Goal: Task Accomplishment & Management: Use online tool/utility

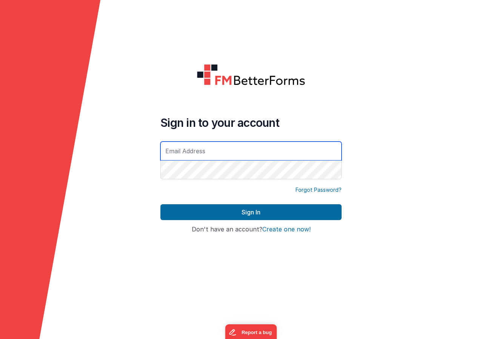
type input "[EMAIL_ADDRESS][DOMAIN_NAME]"
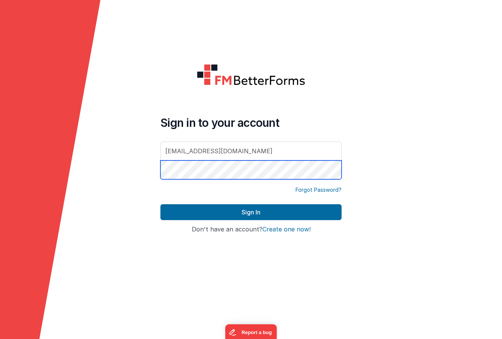
click at [251, 212] on button "Sign In" at bounding box center [251, 212] width 181 height 16
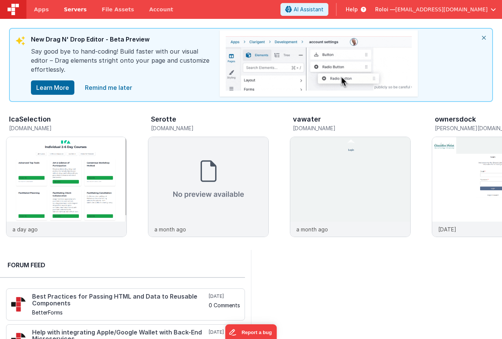
click at [72, 9] on span "Servers" at bounding box center [75, 10] width 23 height 8
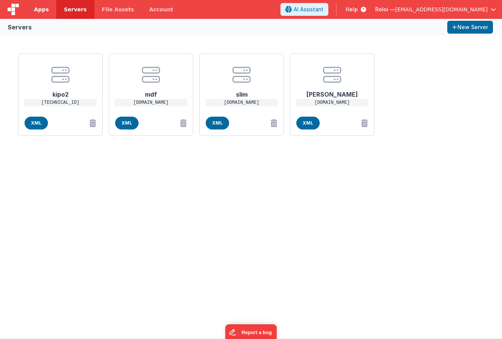
click at [42, 6] on span "Apps" at bounding box center [41, 10] width 15 height 8
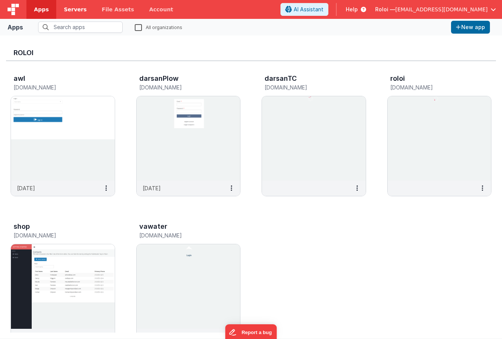
click at [71, 10] on span "Servers" at bounding box center [75, 10] width 23 height 8
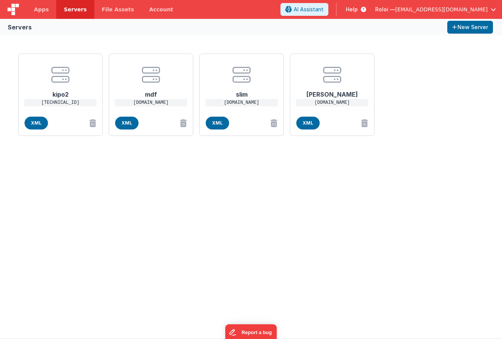
click at [465, 8] on span "[EMAIL_ADDRESS][DOMAIN_NAME]" at bounding box center [441, 10] width 93 height 8
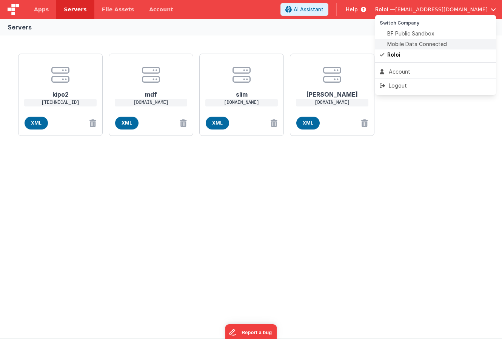
click at [421, 43] on span "Mobile Data Connected" at bounding box center [418, 44] width 60 height 8
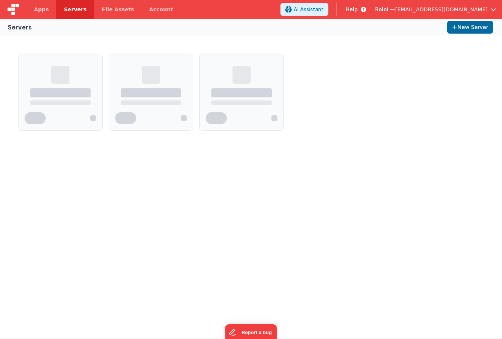
click at [335, 55] on div at bounding box center [251, 92] width 472 height 83
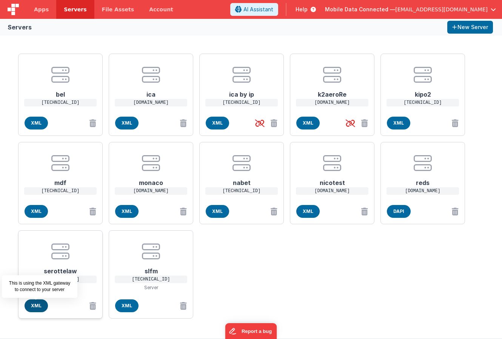
click at [42, 303] on span "XML" at bounding box center [36, 306] width 23 height 13
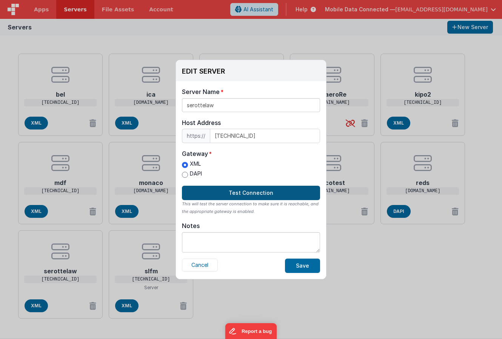
click at [266, 194] on button "Test Connection" at bounding box center [251, 193] width 138 height 14
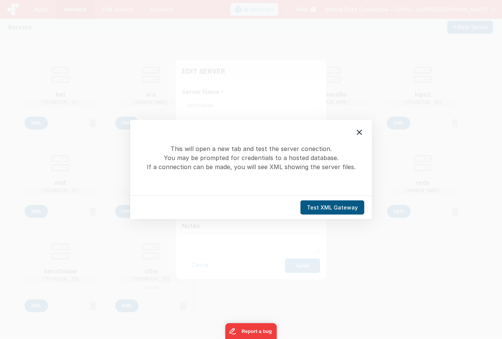
click at [340, 203] on button "Test XML Gateway" at bounding box center [333, 208] width 64 height 14
click at [360, 131] on icon at bounding box center [359, 132] width 9 height 9
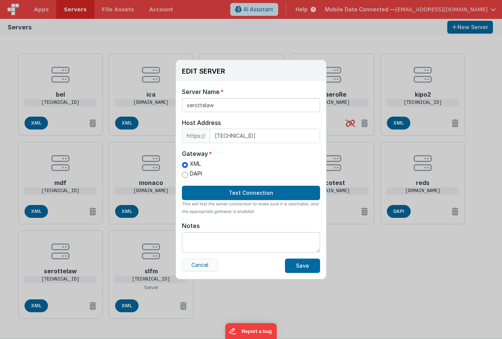
click at [204, 269] on button "Cancel" at bounding box center [200, 265] width 36 height 13
